Goal: Task Accomplishment & Management: Manage account settings

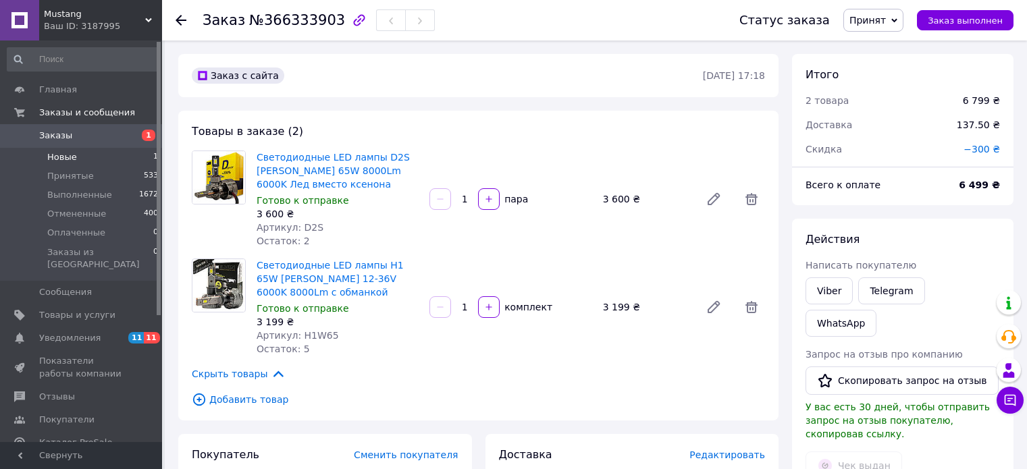
scroll to position [135, 0]
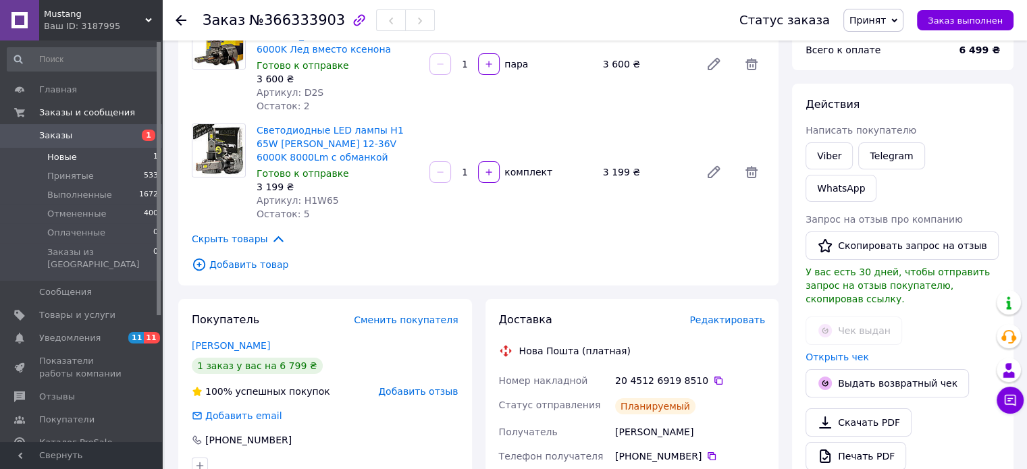
click at [65, 159] on span "Новые" at bounding box center [62, 157] width 30 height 12
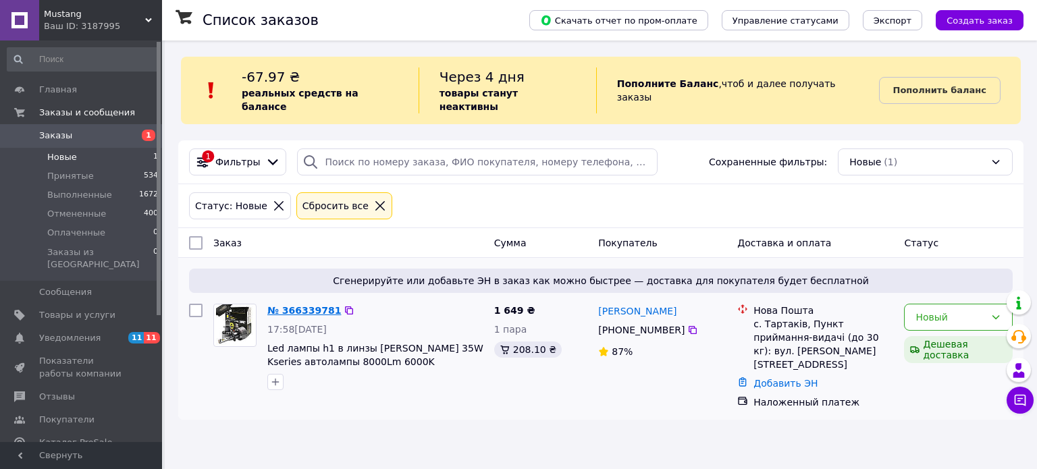
click at [308, 305] on link "№ 366339781" at bounding box center [304, 310] width 74 height 11
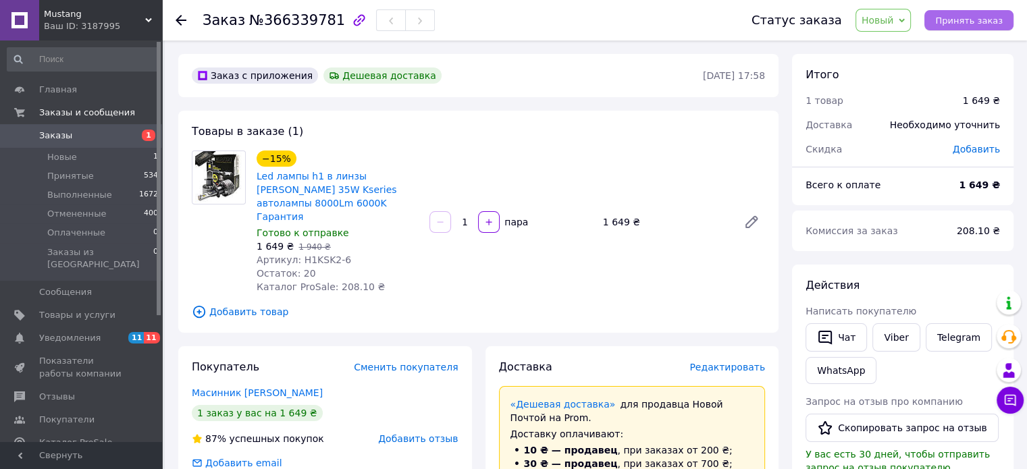
click at [965, 20] on span "Принять заказ" at bounding box center [969, 21] width 68 height 10
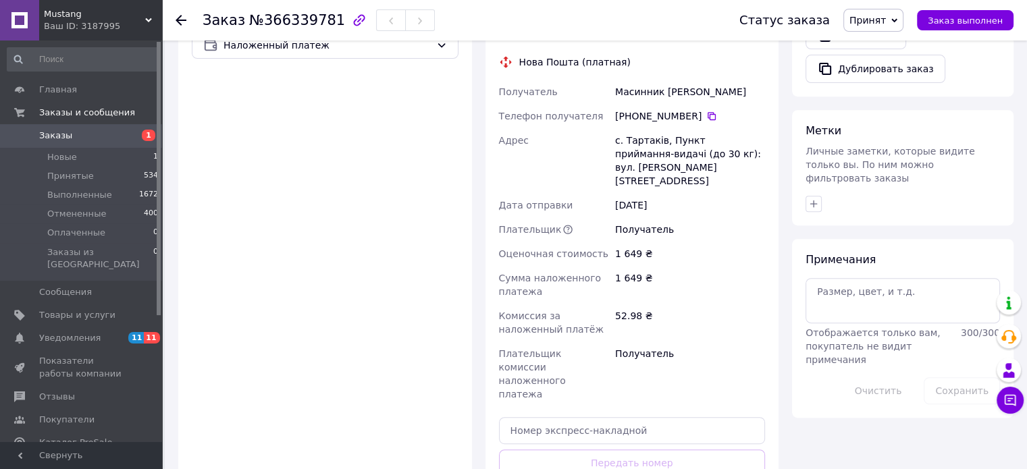
scroll to position [556, 0]
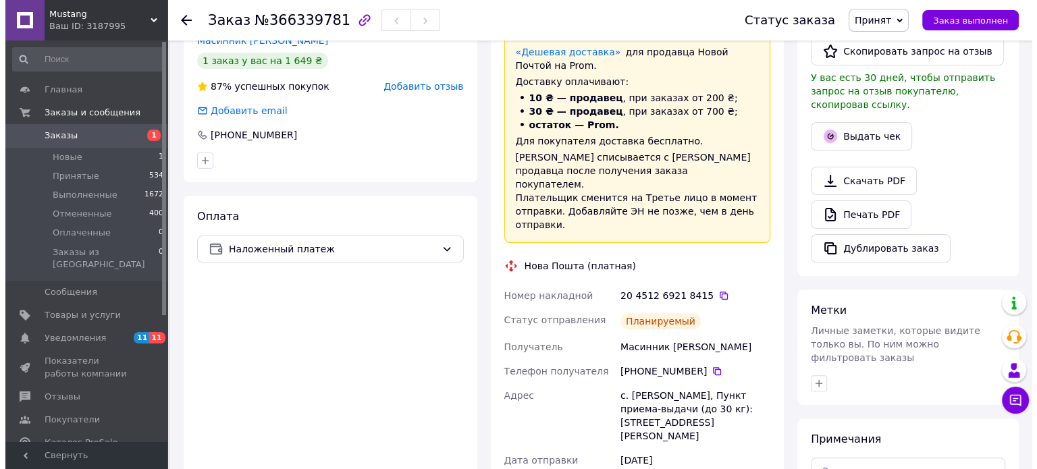
scroll to position [338, 0]
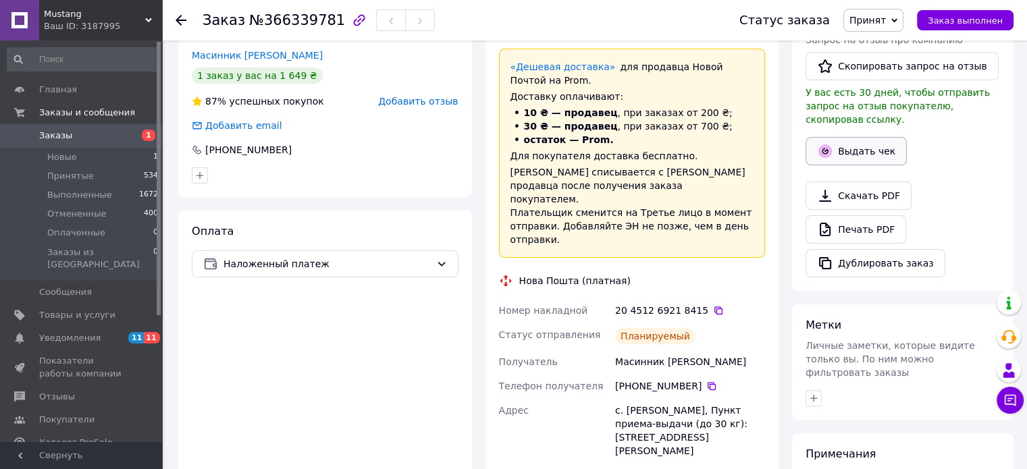
click at [859, 137] on button "Выдать чек" at bounding box center [855, 151] width 101 height 28
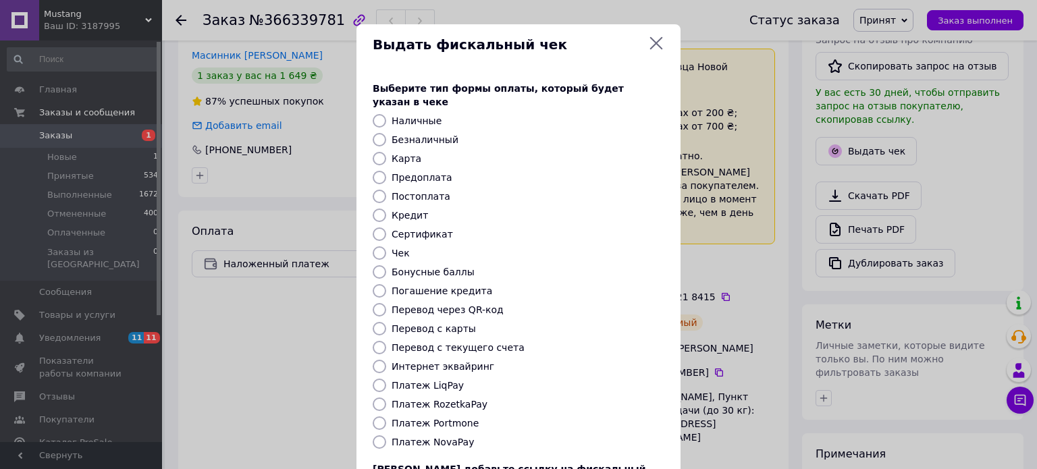
click at [377, 190] on input "Постоплата" at bounding box center [380, 197] width 14 height 14
radio input "true"
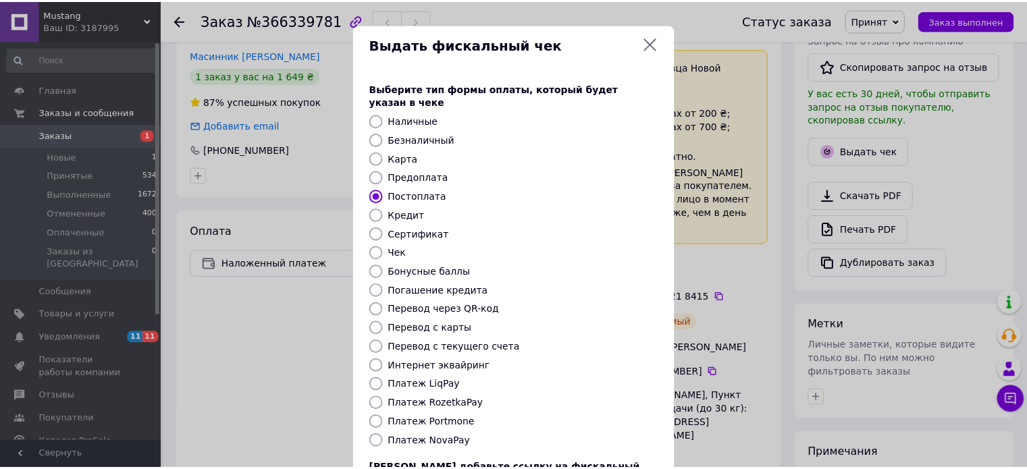
scroll to position [110, 0]
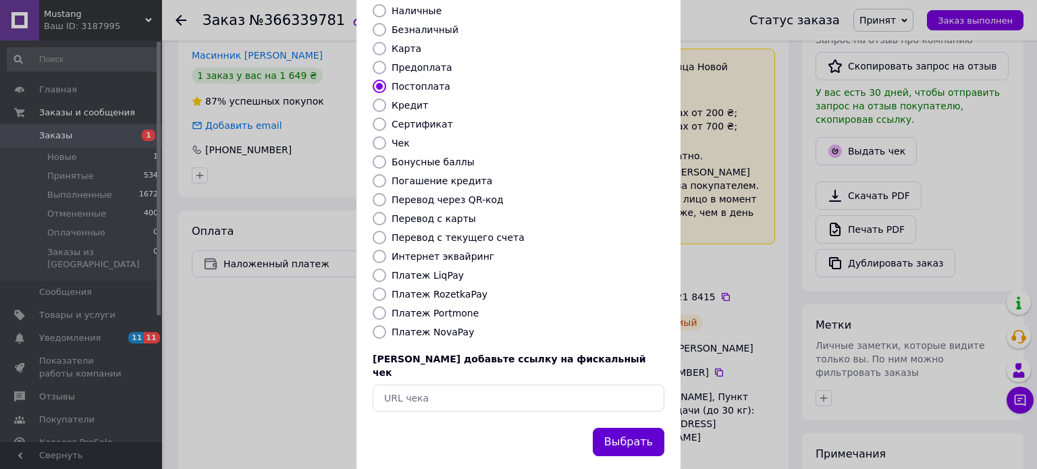
click at [607, 428] on button "Выбрать" at bounding box center [629, 442] width 72 height 29
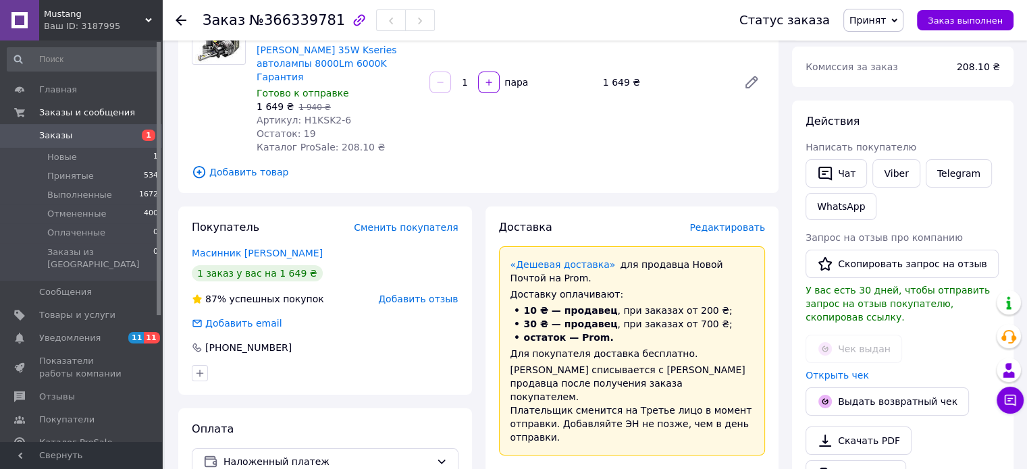
scroll to position [146, 0]
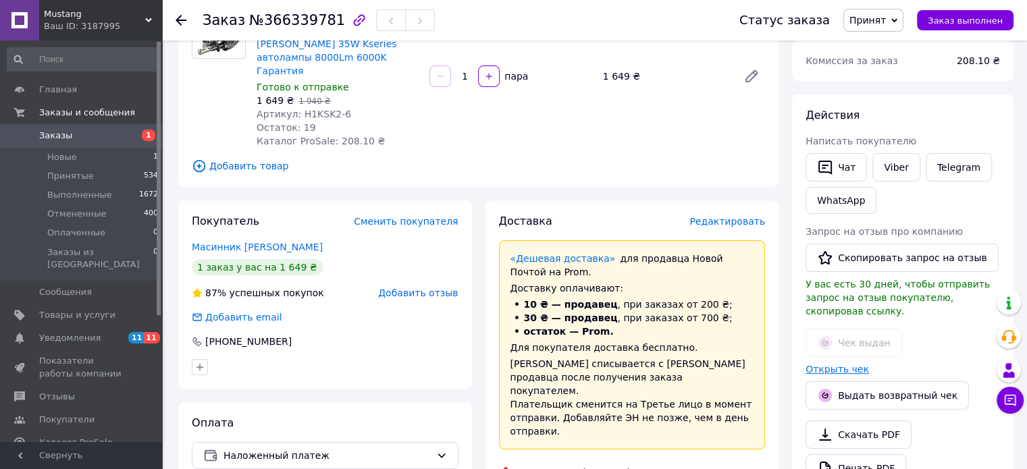
click at [830, 364] on link "Открыть чек" at bounding box center [836, 369] width 63 height 11
